Goal: Navigation & Orientation: Find specific page/section

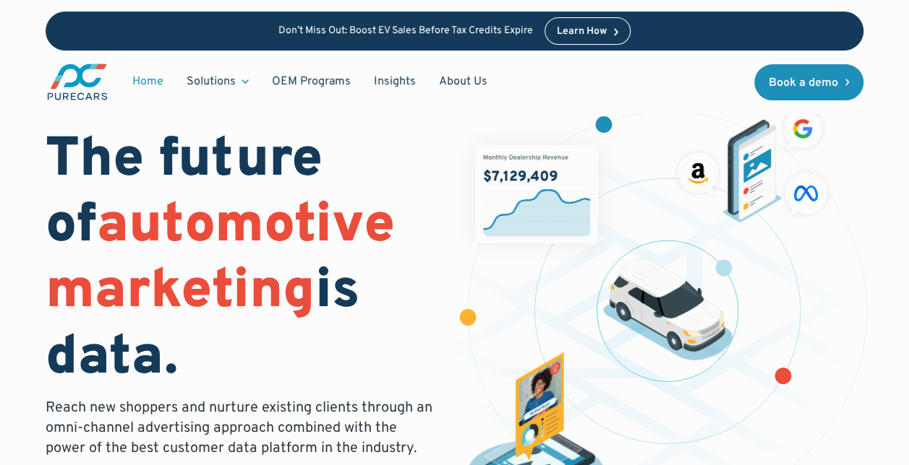
click at [90, 72] on img "main" at bounding box center [78, 82] width 64 height 40
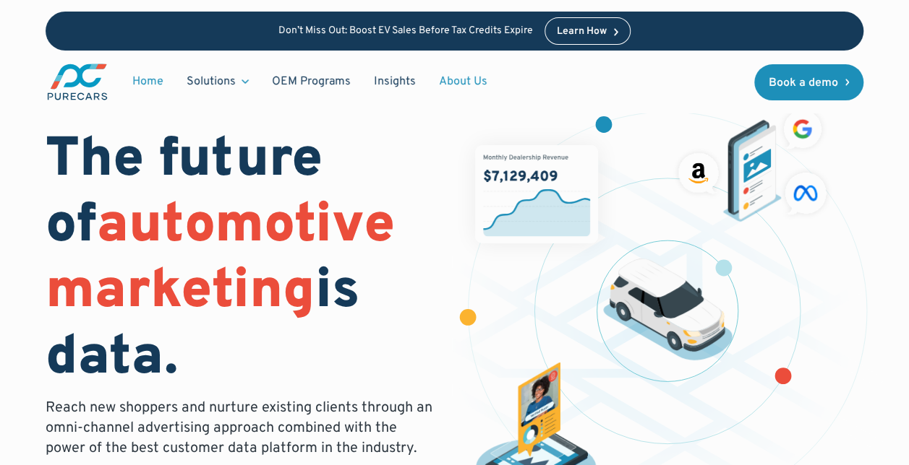
click at [441, 77] on link "About Us" at bounding box center [463, 81] width 72 height 27
